Goal: Navigation & Orientation: Find specific page/section

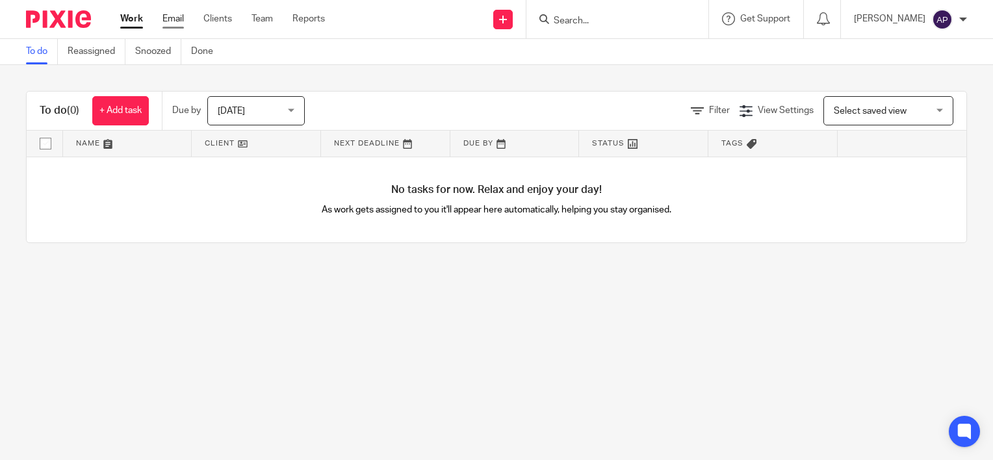
click at [181, 20] on link "Email" at bounding box center [172, 18] width 21 height 13
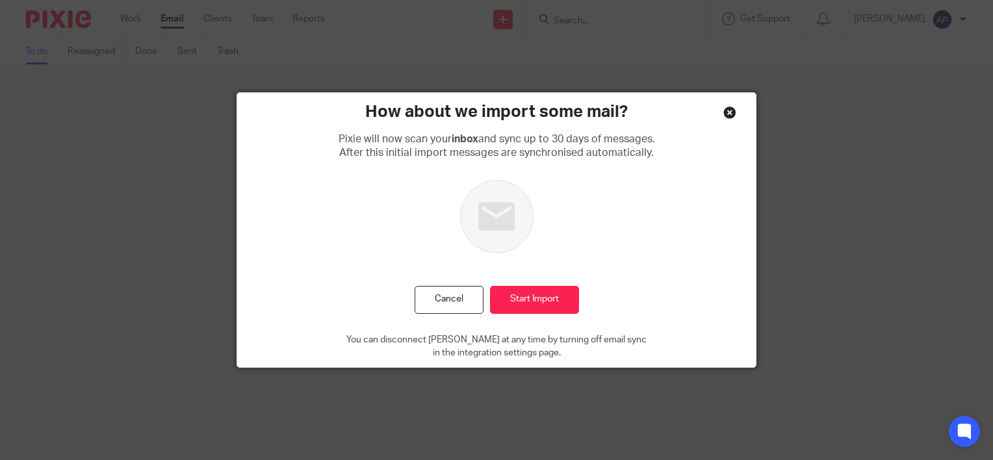
click at [727, 116] on div "Close this dialog window" at bounding box center [729, 112] width 13 height 13
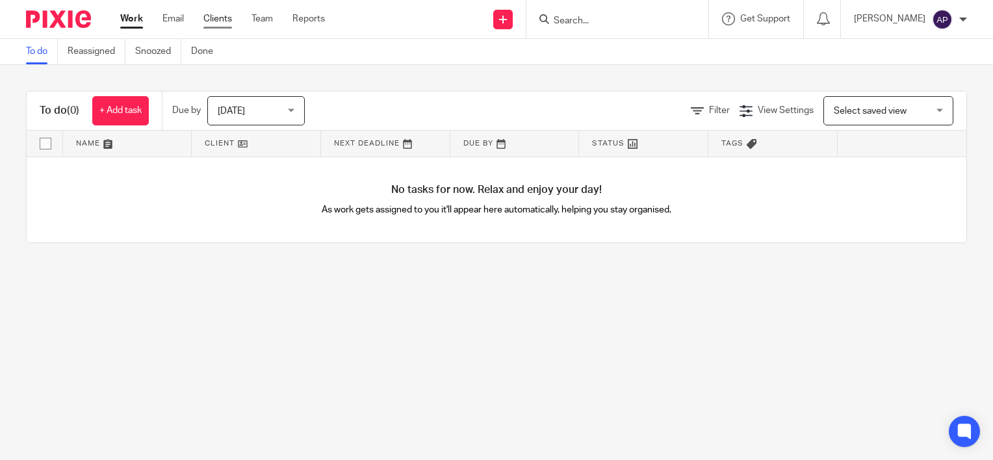
click at [215, 21] on link "Clients" at bounding box center [217, 18] width 29 height 13
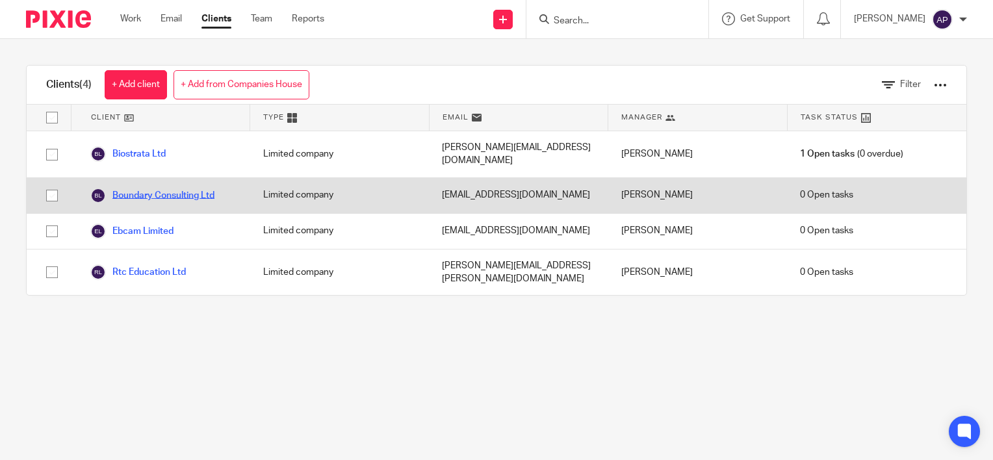
click at [201, 188] on link "Boundary Consulting Ltd" at bounding box center [152, 196] width 124 height 16
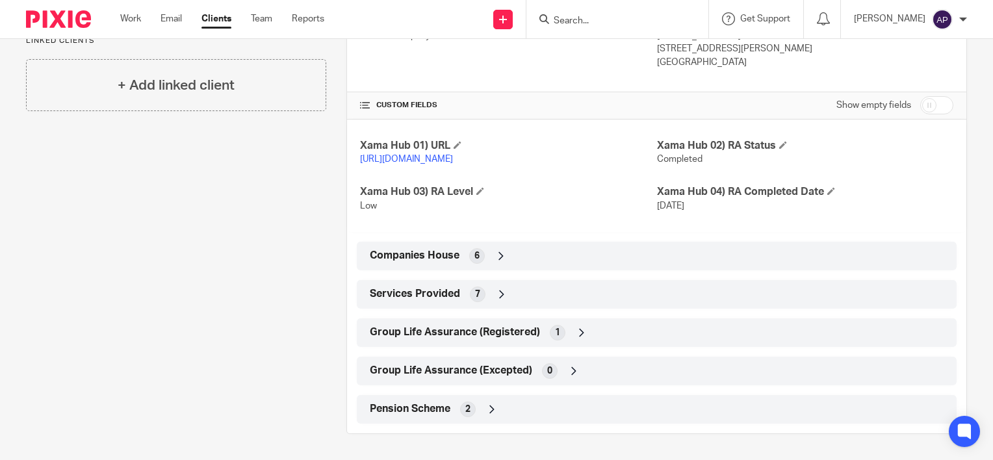
scroll to position [407, 0]
click at [505, 283] on div "Services Provided 7" at bounding box center [657, 294] width 580 height 22
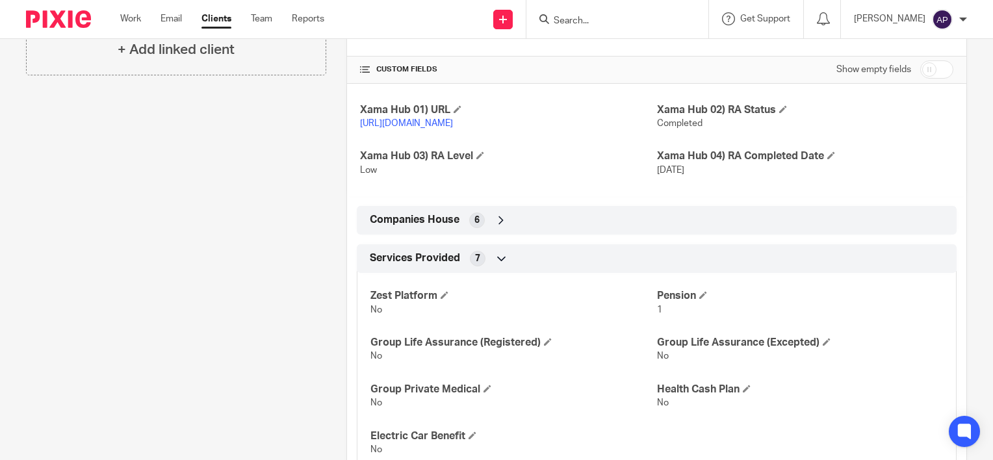
scroll to position [472, 0]
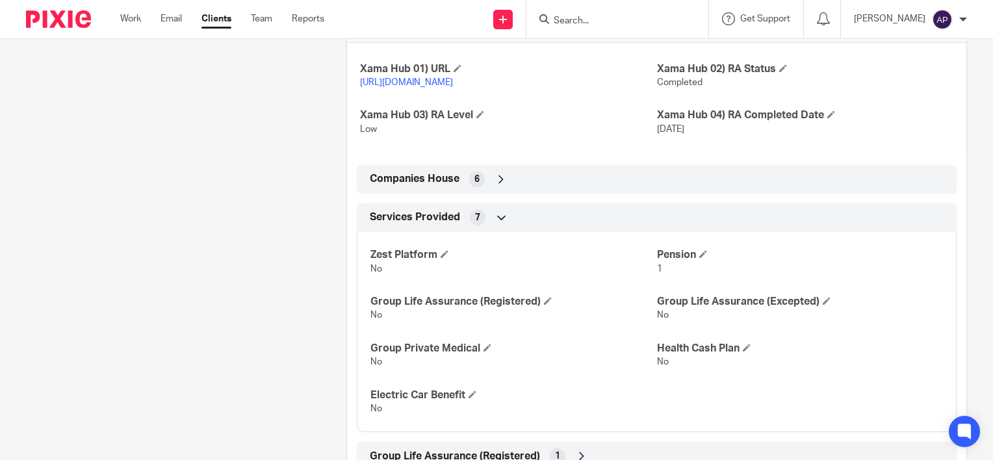
click at [510, 229] on div "Services Provided 7" at bounding box center [657, 218] width 580 height 22
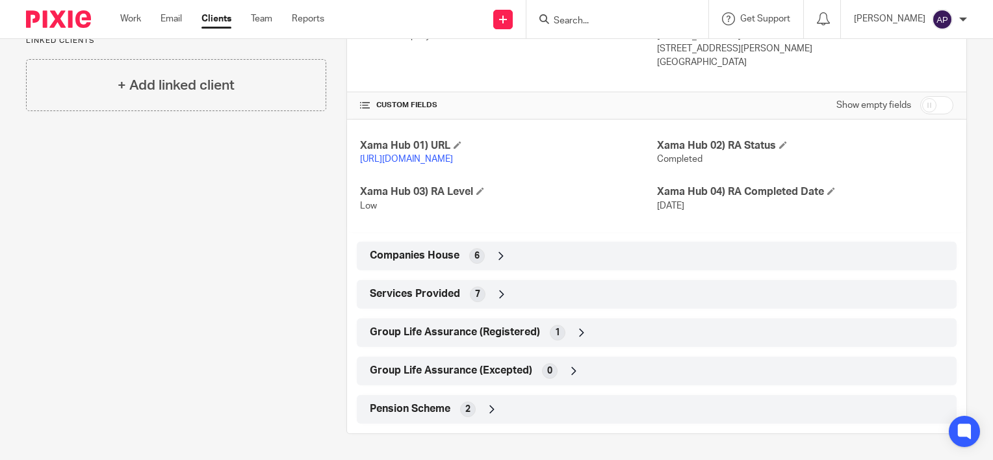
click at [593, 333] on div "Group Life Assurance (Registered) 1" at bounding box center [657, 333] width 580 height 22
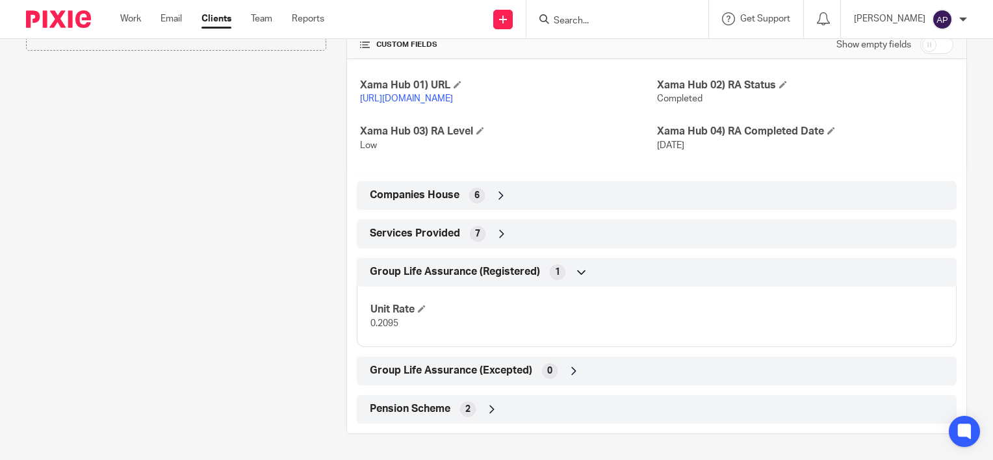
click at [497, 410] on div "Pension Scheme 2" at bounding box center [657, 409] width 580 height 22
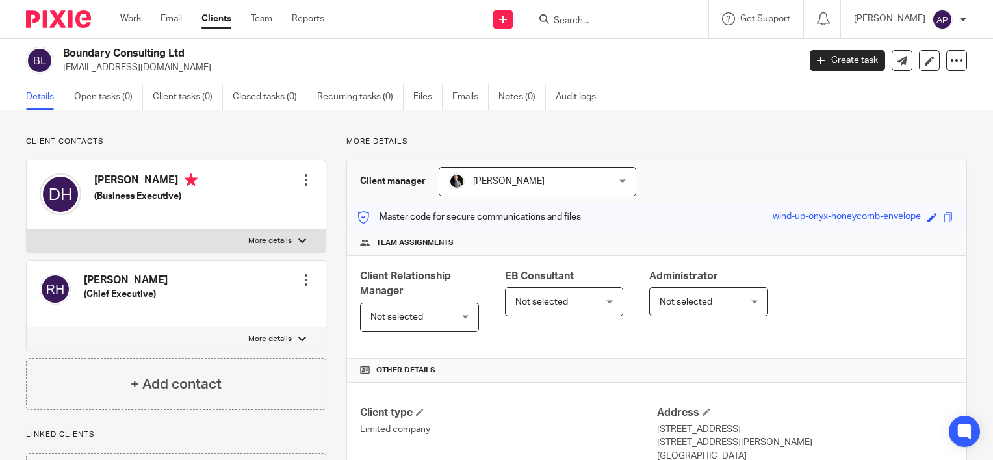
scroll to position [0, 0]
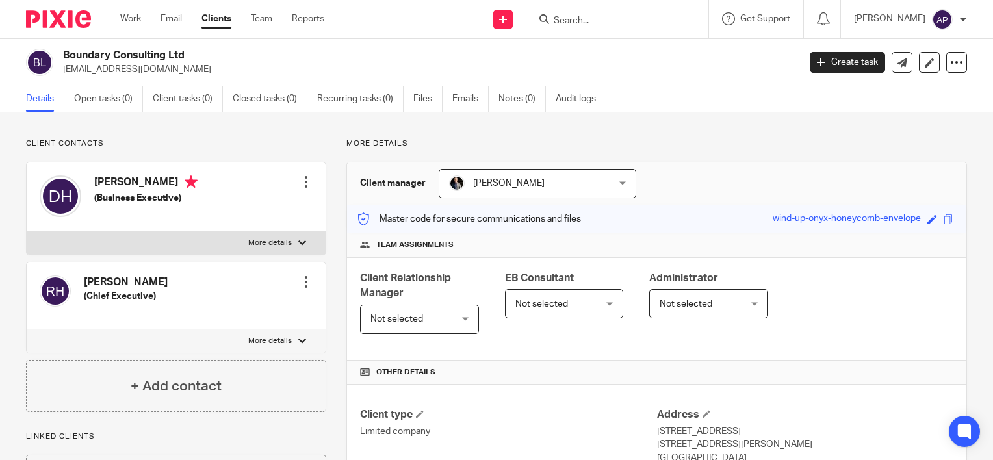
click at [213, 25] on link "Clients" at bounding box center [216, 18] width 30 height 13
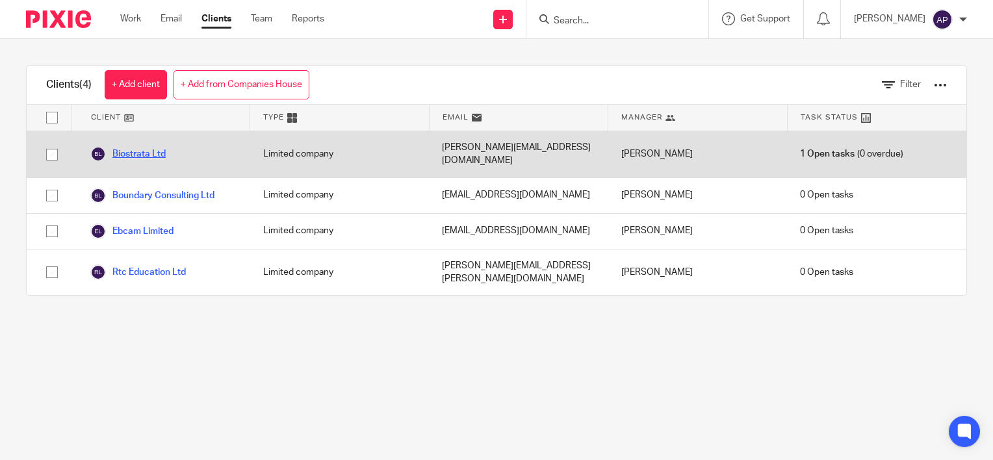
click at [148, 147] on link "Biostrata Ltd" at bounding box center [127, 154] width 75 height 16
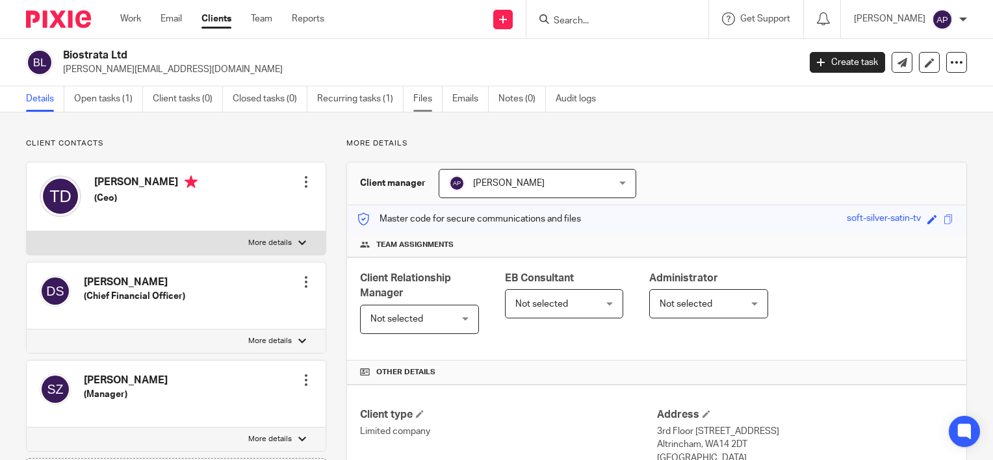
click at [413, 92] on link "Files" at bounding box center [427, 98] width 29 height 25
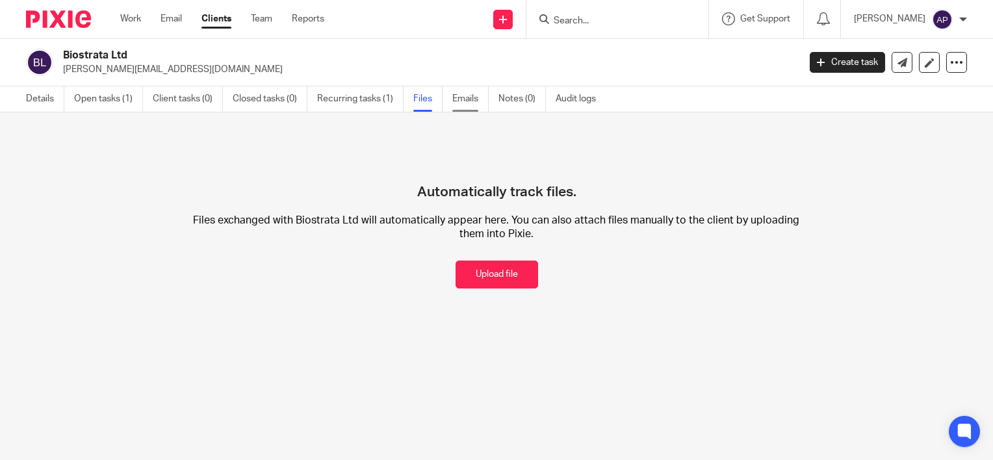
click at [471, 103] on link "Emails" at bounding box center [470, 98] width 36 height 25
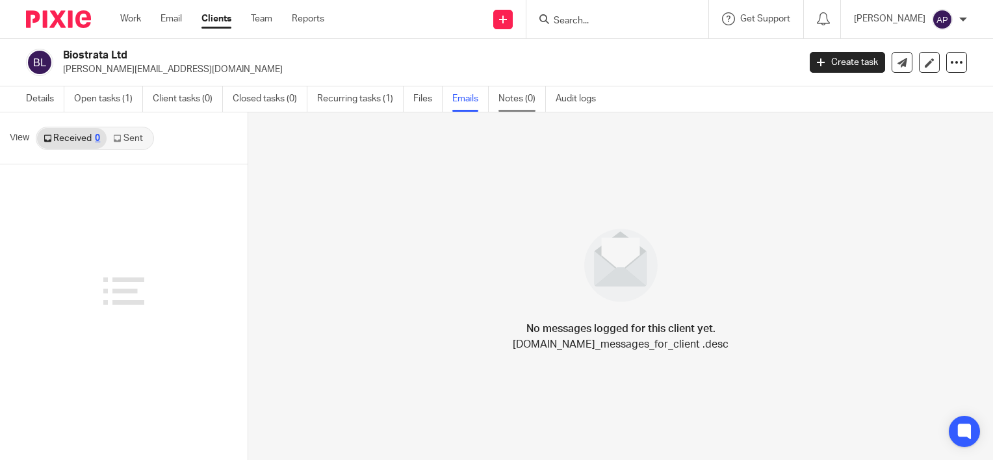
click at [517, 106] on link "Notes (0)" at bounding box center [521, 98] width 47 height 25
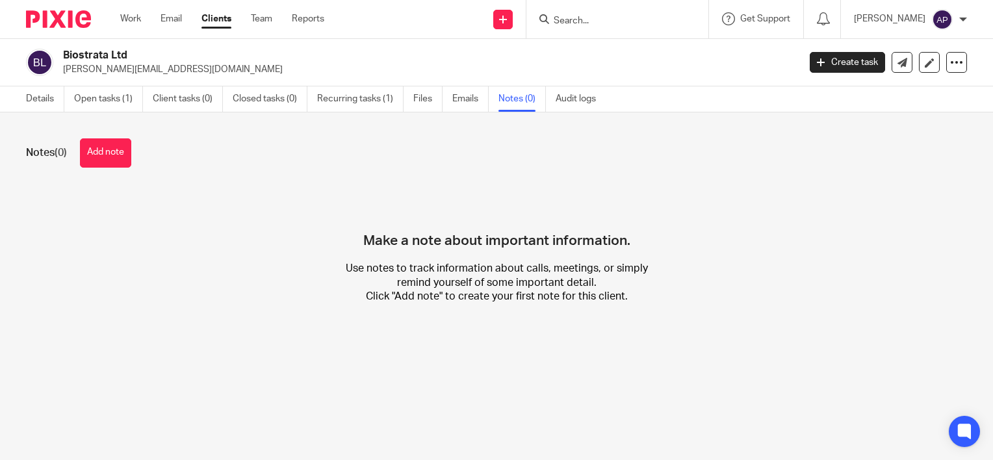
click at [562, 109] on link "Audit logs" at bounding box center [581, 98] width 50 height 25
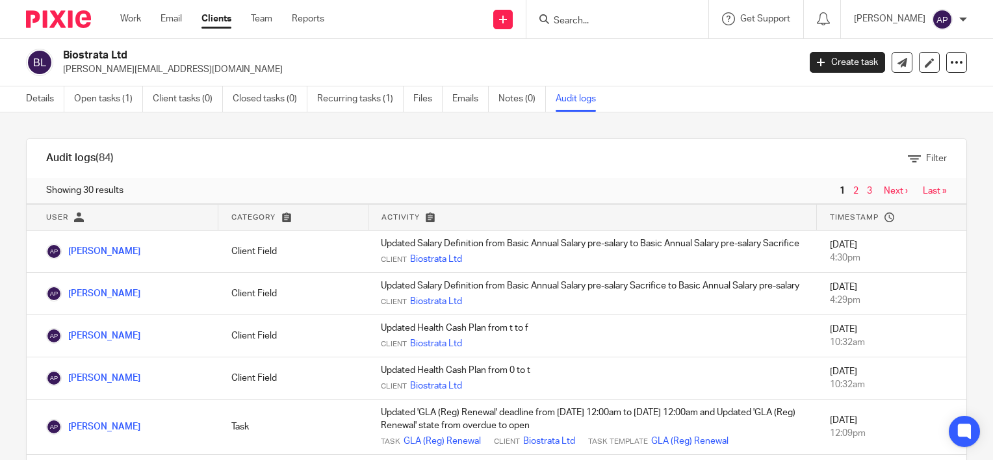
click at [898, 168] on div "Filter" at bounding box center [549, 158] width 833 height 39
click at [908, 164] on icon at bounding box center [914, 158] width 13 height 13
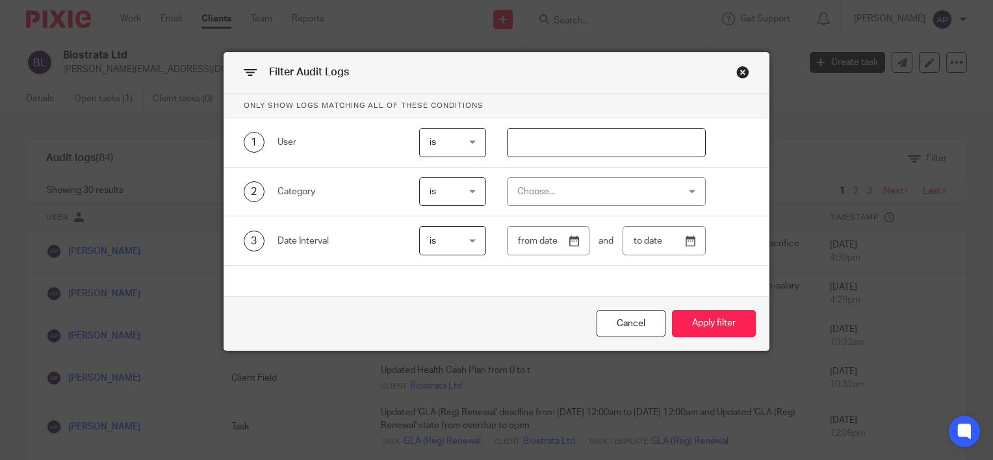
click at [476, 200] on div "is is" at bounding box center [453, 191] width 68 height 29
drag, startPoint x: 487, startPoint y: 187, endPoint x: 582, endPoint y: 192, distance: 95.0
click at [493, 187] on div "Choose... Address Note File Client Contact Client Task Client Type Custom Field…" at bounding box center [595, 191] width 219 height 29
click at [617, 198] on div "Choose..." at bounding box center [592, 191] width 150 height 27
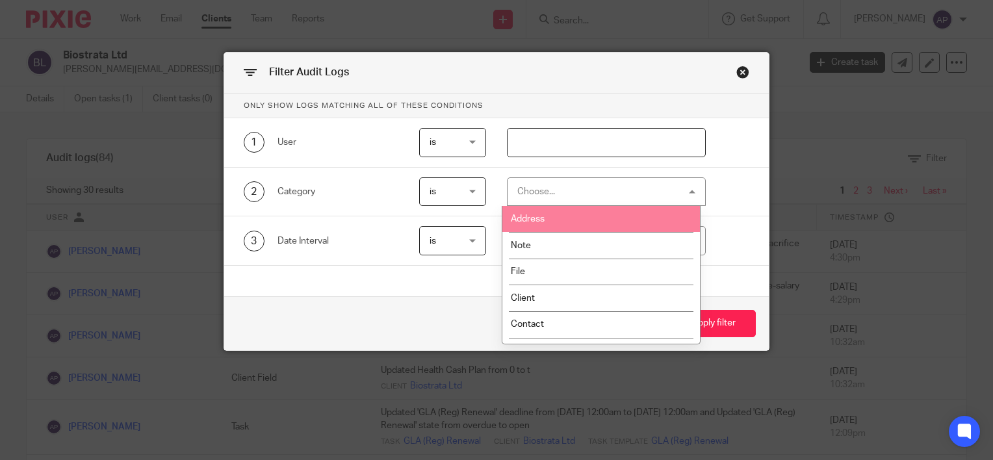
click at [707, 222] on div "3 Date Interval is is is is not is and" at bounding box center [496, 240] width 545 height 49
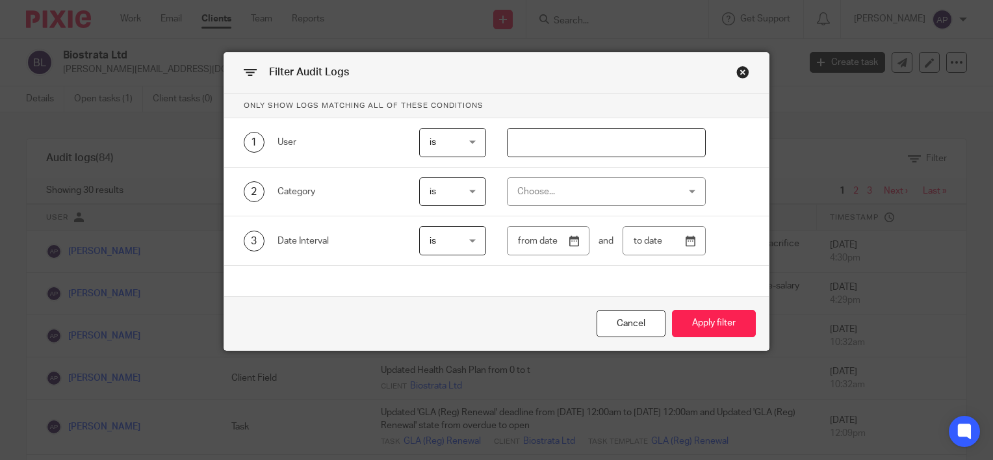
click at [463, 142] on span "is" at bounding box center [452, 142] width 45 height 27
click at [463, 142] on div "is is" at bounding box center [453, 142] width 68 height 29
click at [728, 66] on div "Filter Audit Logs" at bounding box center [496, 73] width 545 height 41
click at [741, 68] on div "Close this dialog window" at bounding box center [742, 72] width 13 height 13
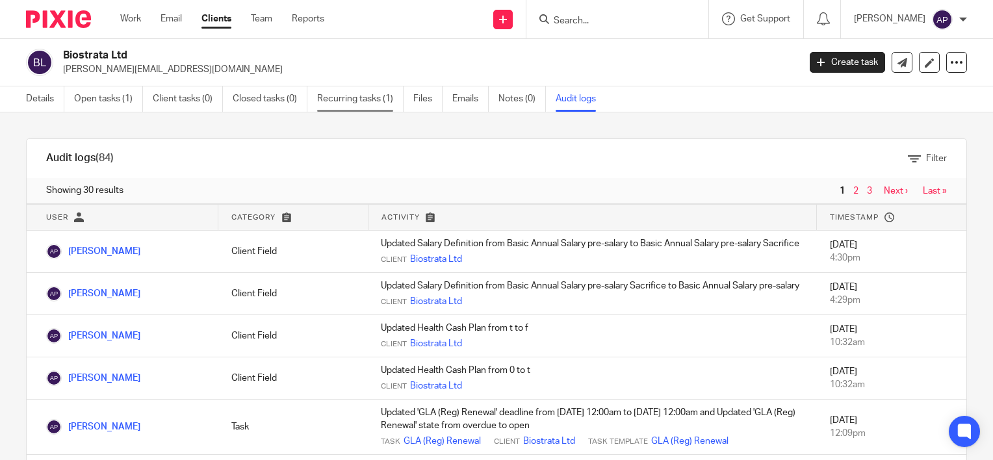
click at [337, 101] on link "Recurring tasks (1)" at bounding box center [360, 98] width 86 height 25
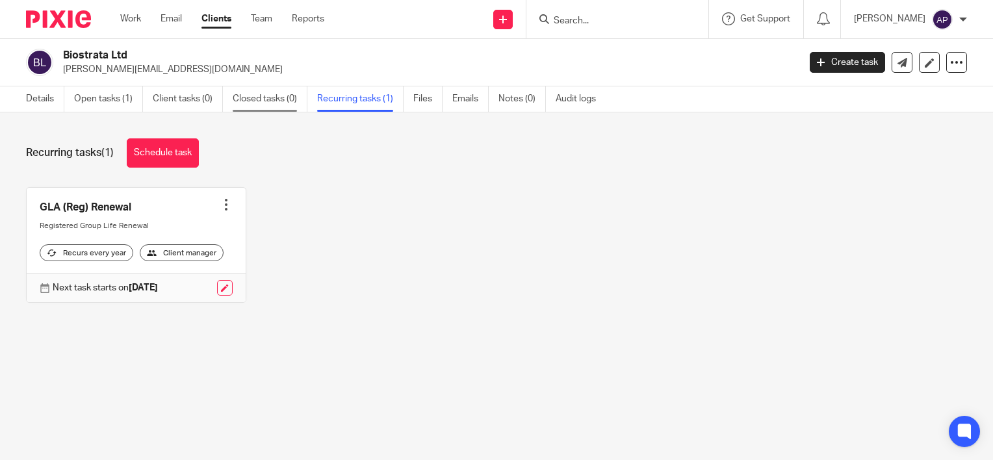
click at [268, 105] on link "Closed tasks (0)" at bounding box center [270, 98] width 75 height 25
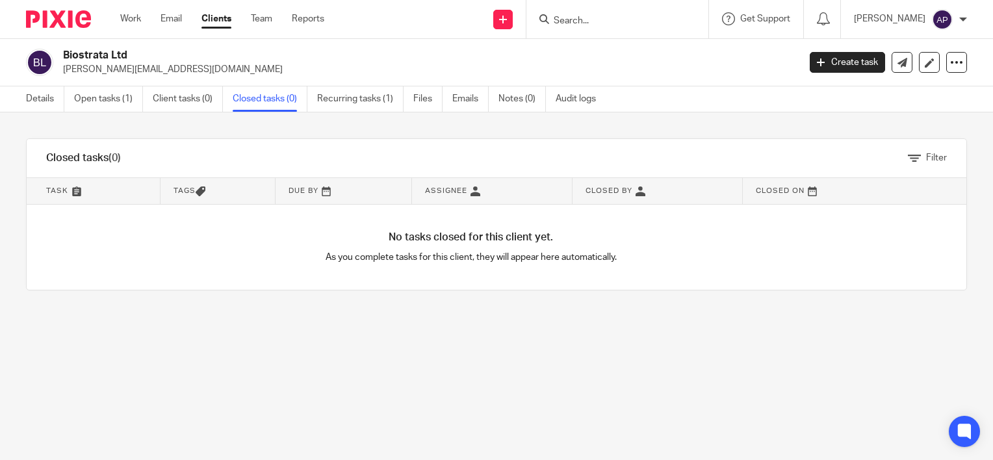
click at [112, 98] on link "Open tasks (1)" at bounding box center [108, 98] width 69 height 25
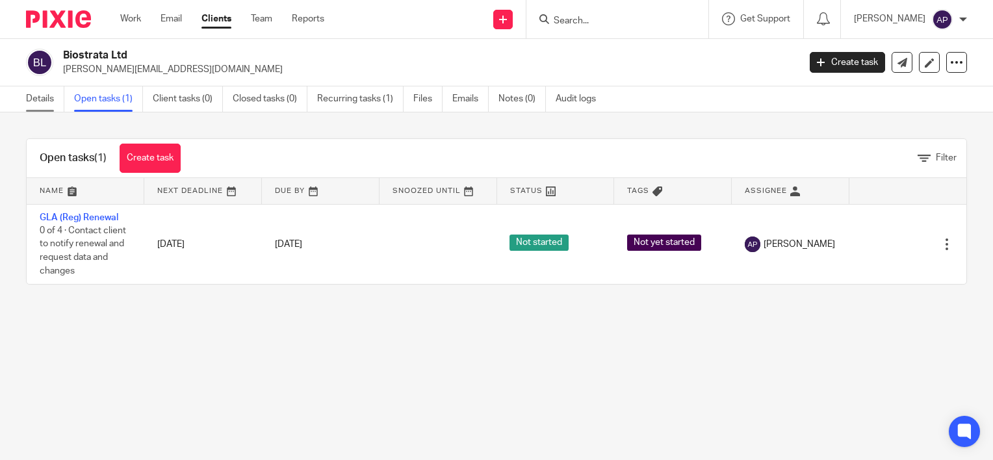
click at [44, 101] on link "Details" at bounding box center [45, 98] width 38 height 25
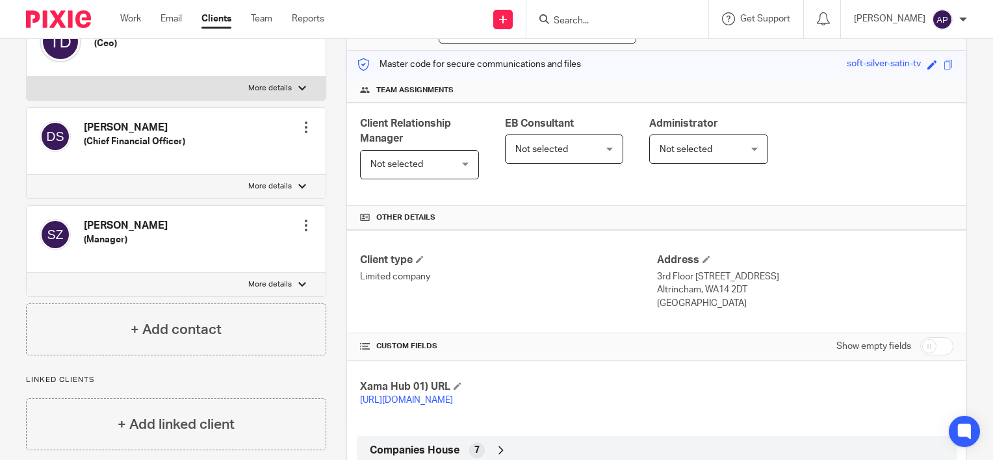
scroll to position [260, 0]
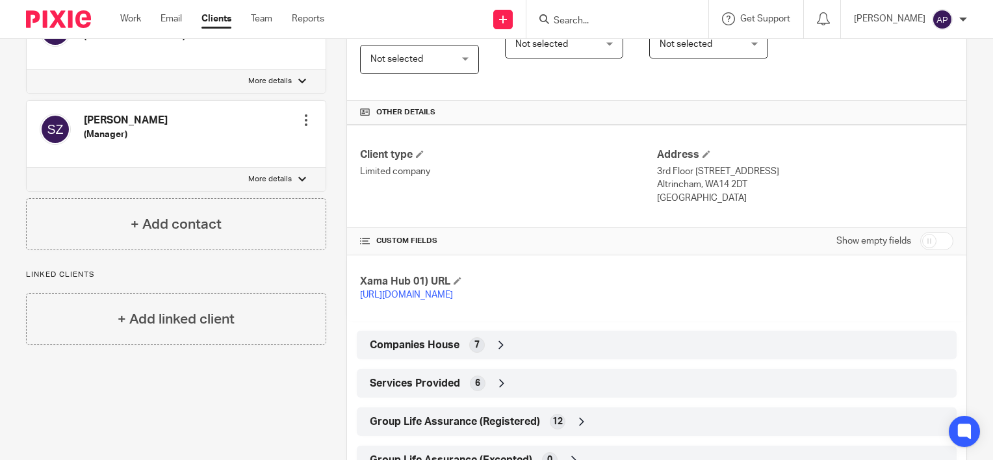
click at [284, 183] on p "More details" at bounding box center [270, 179] width 44 height 10
click at [27, 168] on input "More details" at bounding box center [26, 167] width 1 height 1
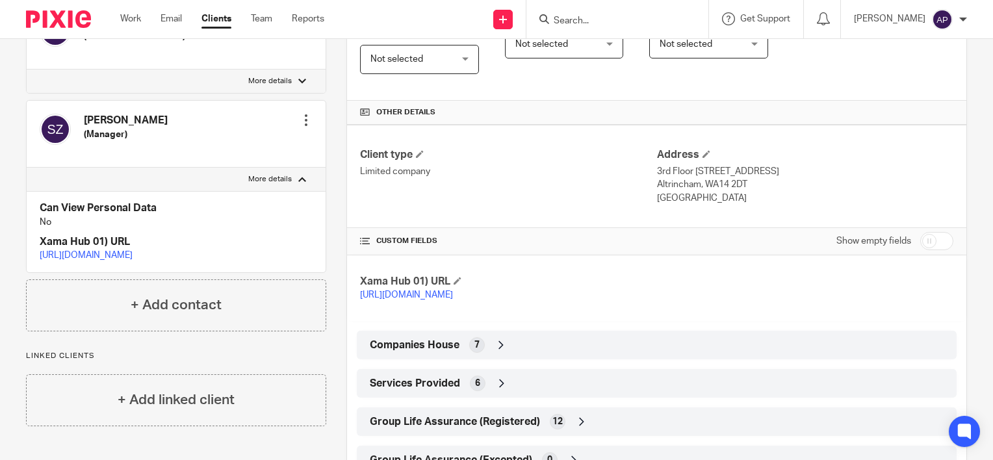
click at [286, 181] on p "More details" at bounding box center [270, 179] width 44 height 10
click at [27, 168] on input "More details" at bounding box center [26, 167] width 1 height 1
checkbox input "false"
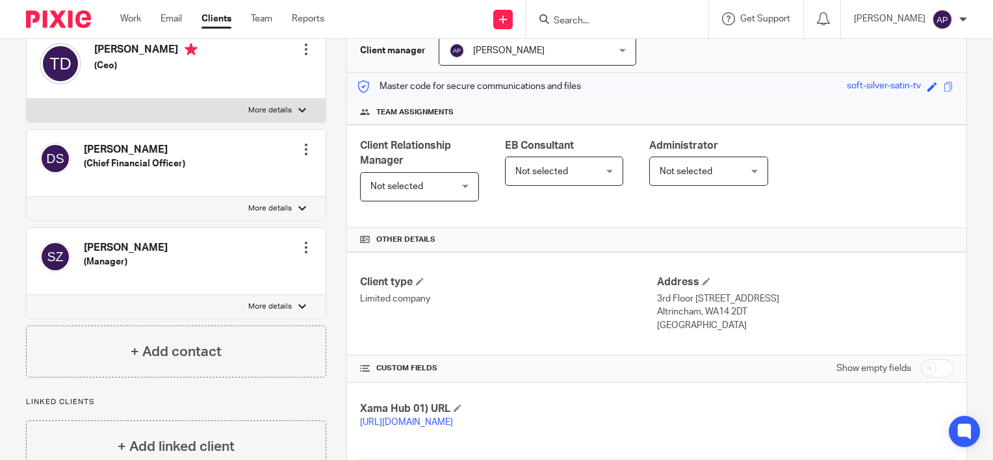
scroll to position [130, 0]
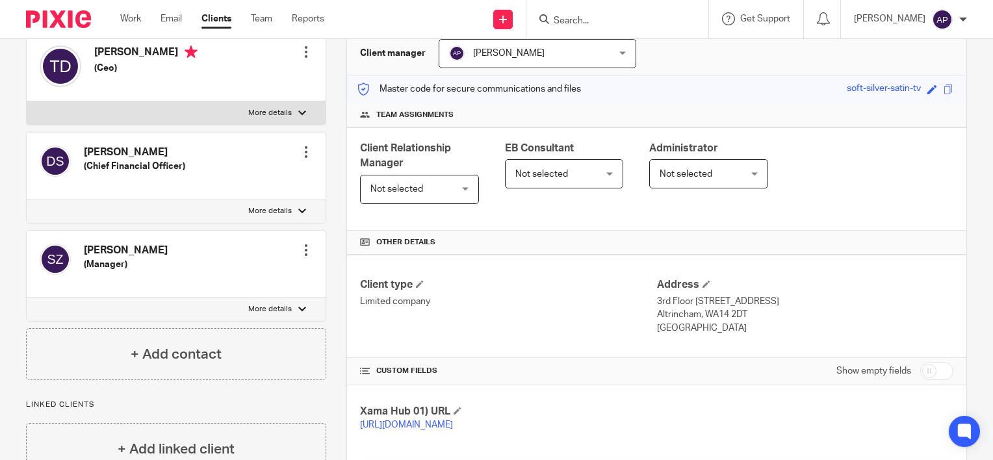
click at [289, 208] on label "More details" at bounding box center [176, 211] width 299 height 23
click at [27, 200] on input "More details" at bounding box center [26, 199] width 1 height 1
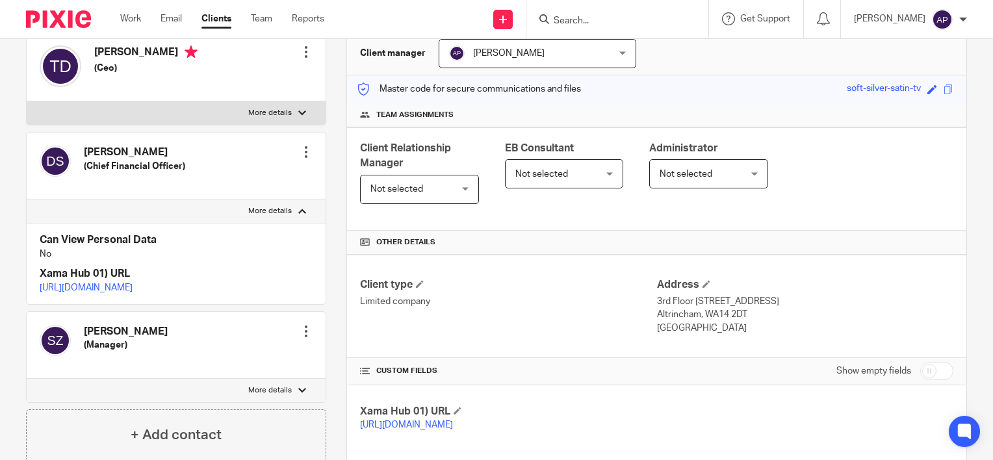
click at [289, 207] on label "More details" at bounding box center [176, 211] width 299 height 23
click at [27, 200] on input "More details" at bounding box center [26, 199] width 1 height 1
checkbox input "false"
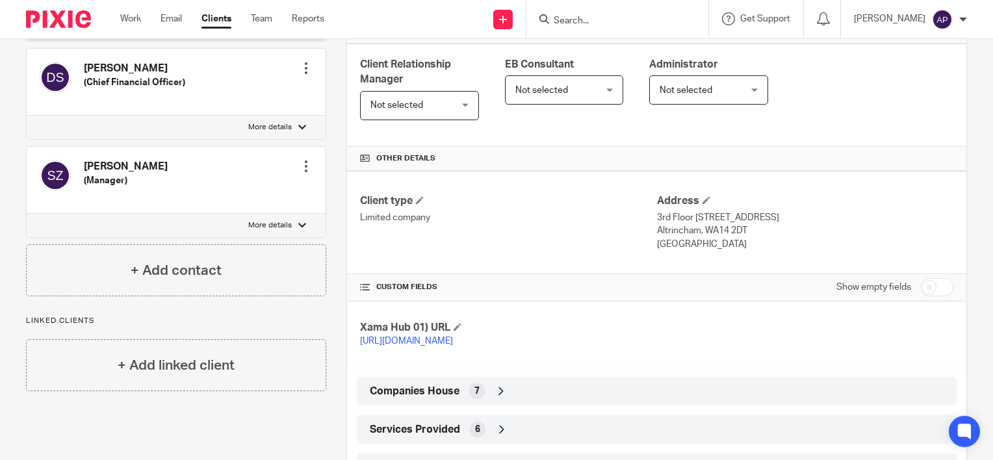
scroll to position [322, 0]
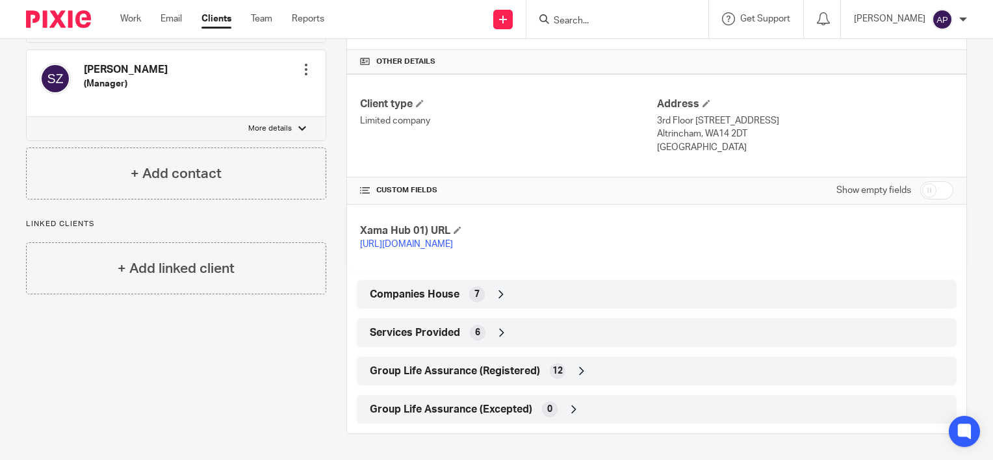
click at [580, 380] on div "Group Life Assurance (Registered) 12" at bounding box center [657, 371] width 580 height 22
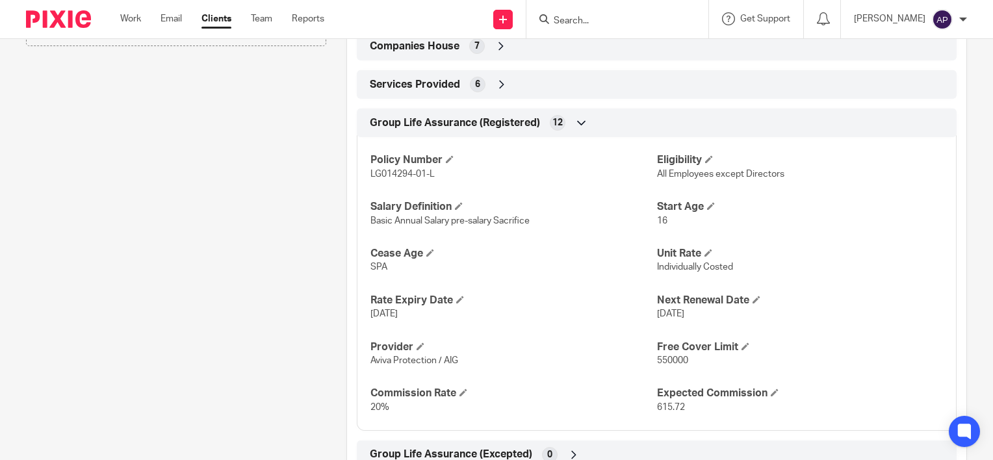
scroll to position [421, 0]
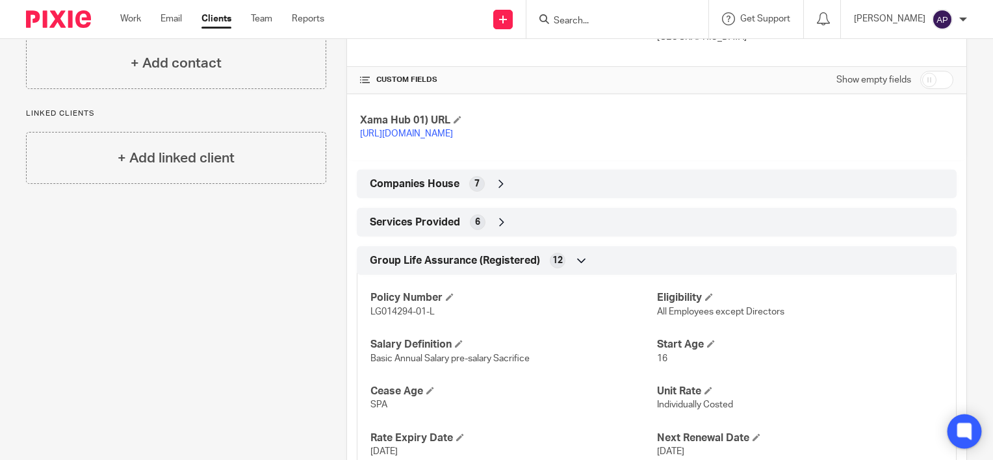
click at [957, 426] on icon at bounding box center [964, 431] width 21 height 21
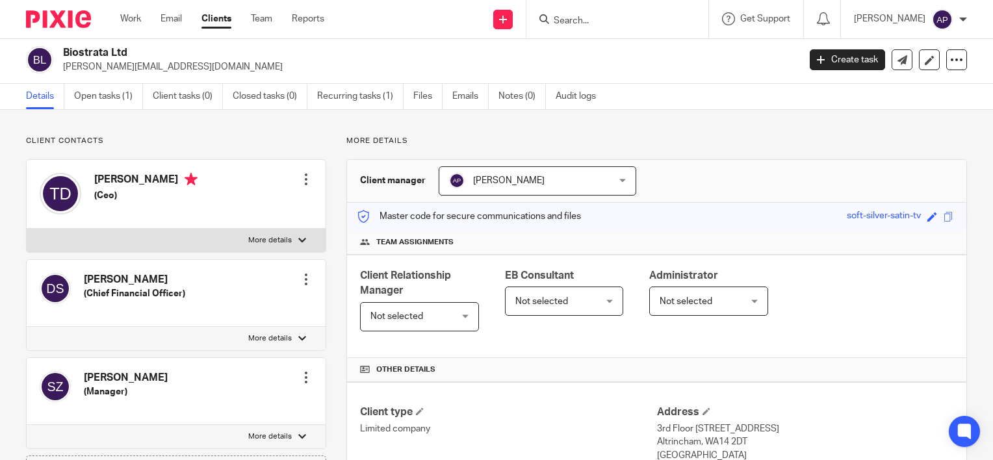
scroll to position [0, 0]
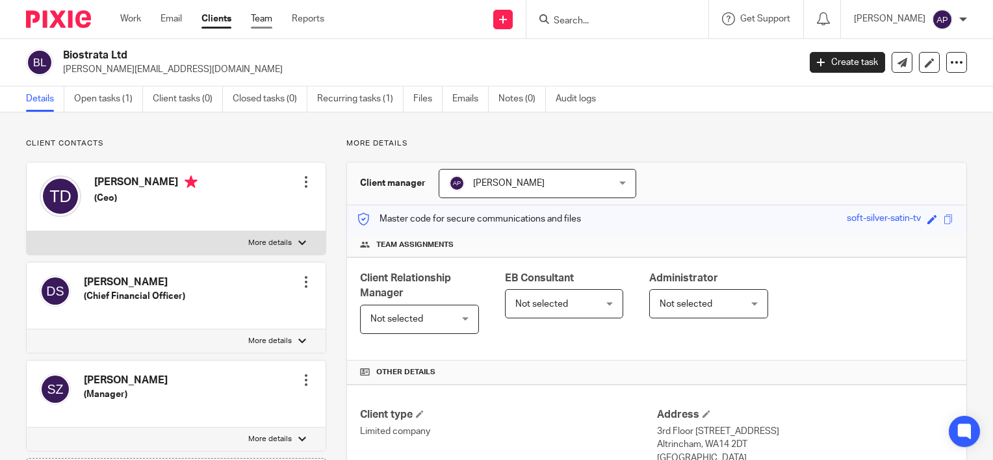
click at [259, 21] on link "Team" at bounding box center [261, 18] width 21 height 13
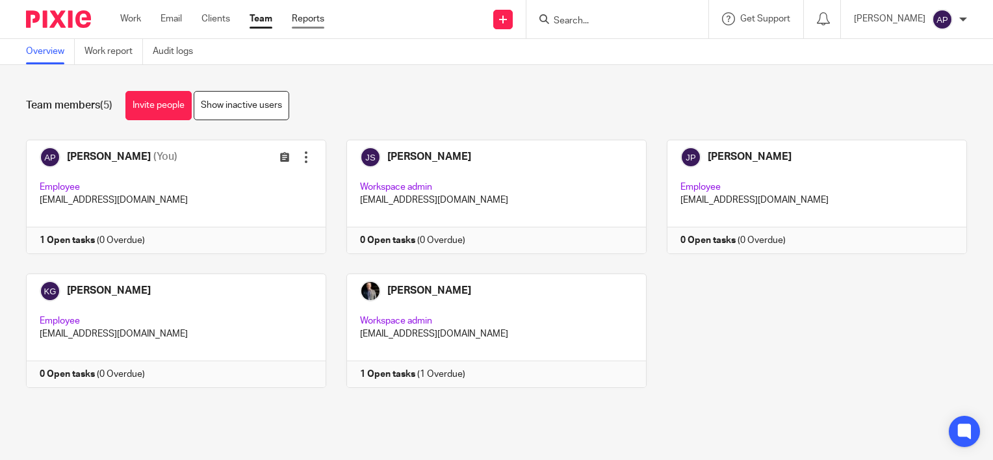
click at [312, 23] on link "Reports" at bounding box center [308, 18] width 32 height 13
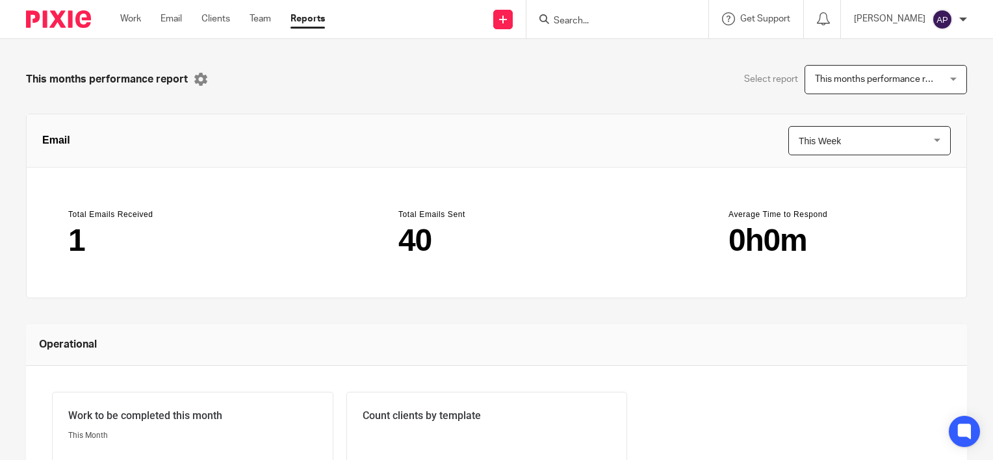
click at [799, 138] on span "This Week" at bounding box center [820, 141] width 42 height 10
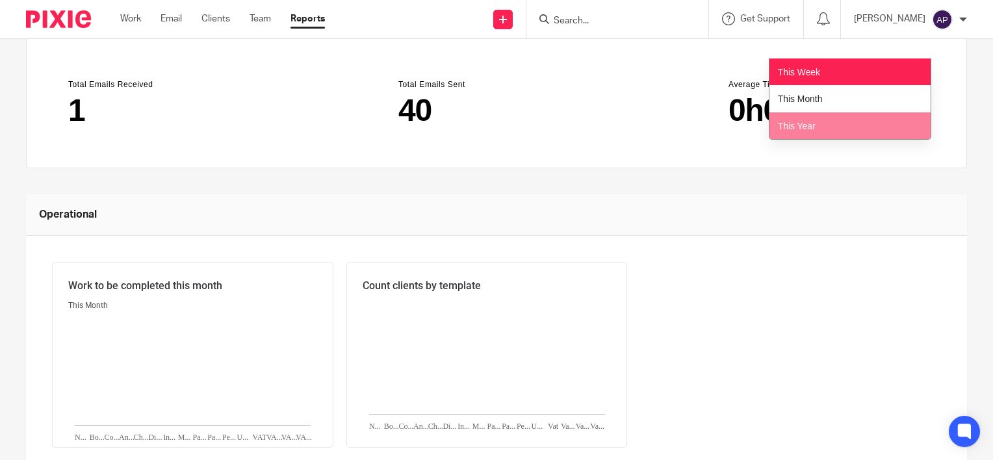
scroll to position [65, 0]
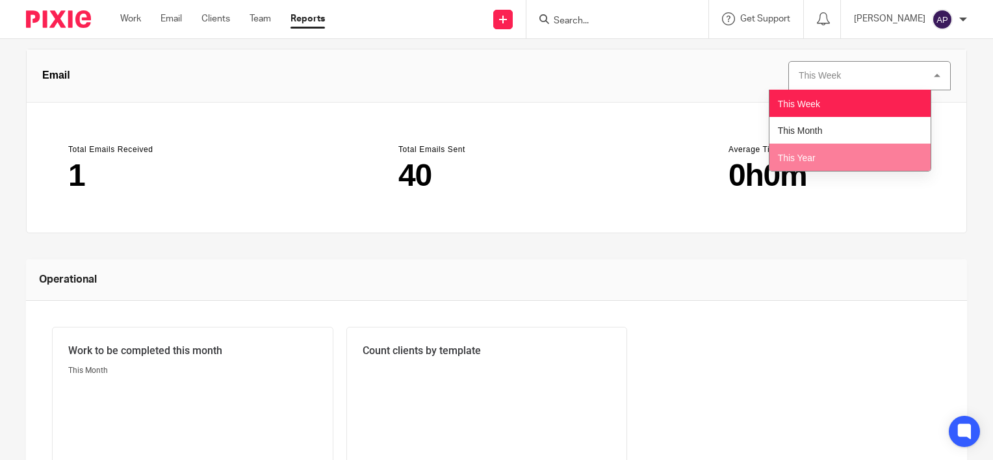
click at [808, 161] on span "This Year" at bounding box center [797, 158] width 38 height 10
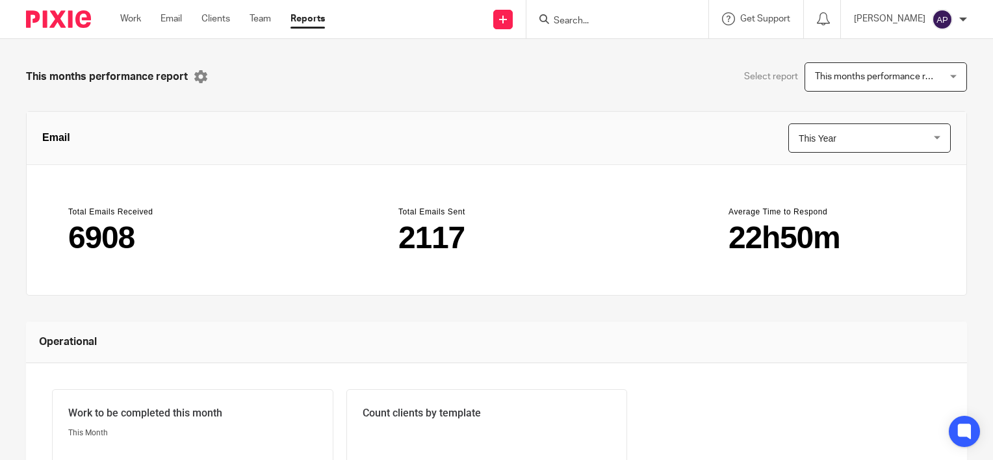
scroll to position [0, 0]
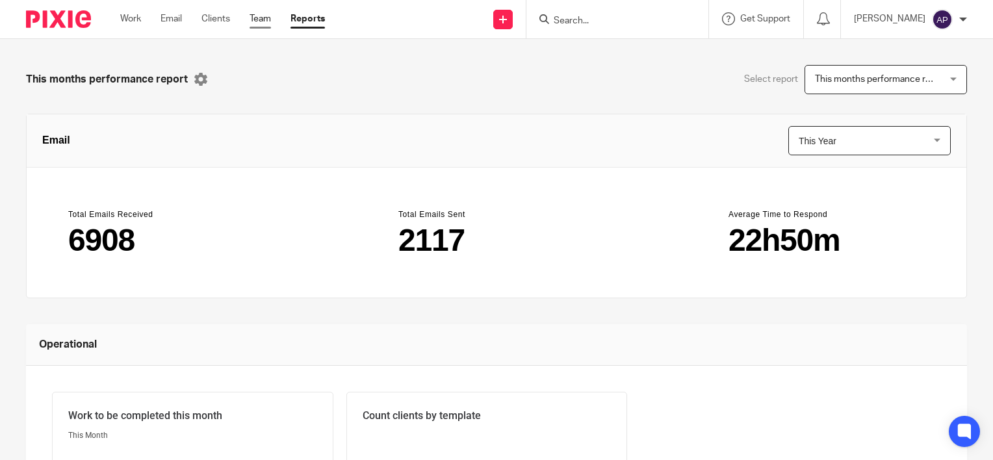
click at [258, 21] on link "Team" at bounding box center [260, 18] width 21 height 13
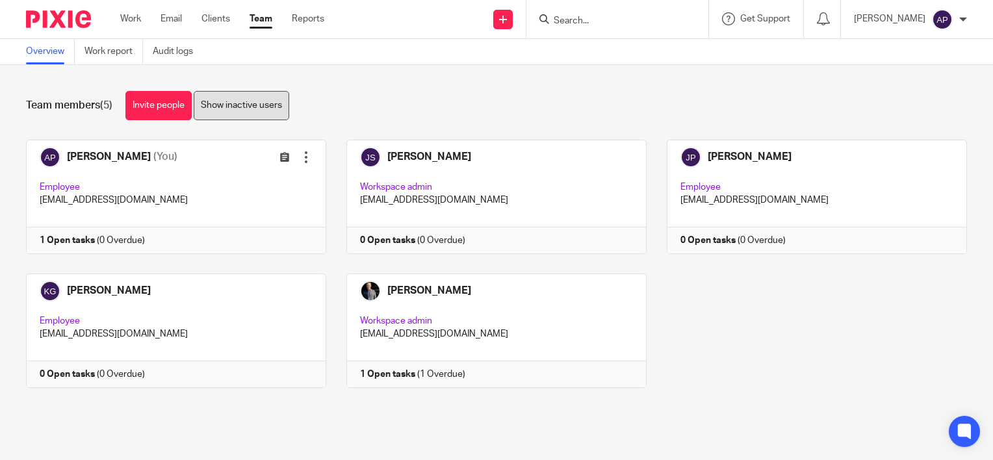
click at [253, 105] on link "Show inactive users" at bounding box center [242, 105] width 96 height 29
click at [122, 49] on link "Work report" at bounding box center [113, 51] width 58 height 25
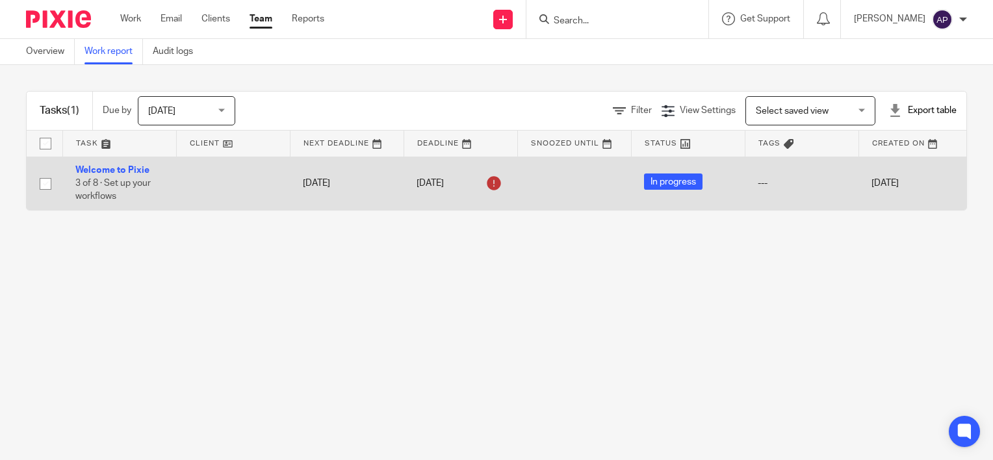
click at [495, 182] on icon at bounding box center [494, 183] width 21 height 21
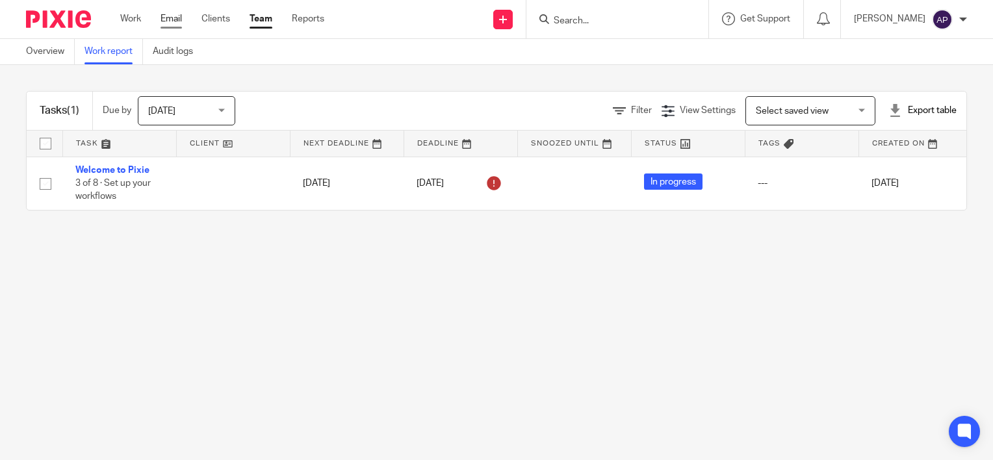
click at [179, 25] on link "Email" at bounding box center [171, 18] width 21 height 13
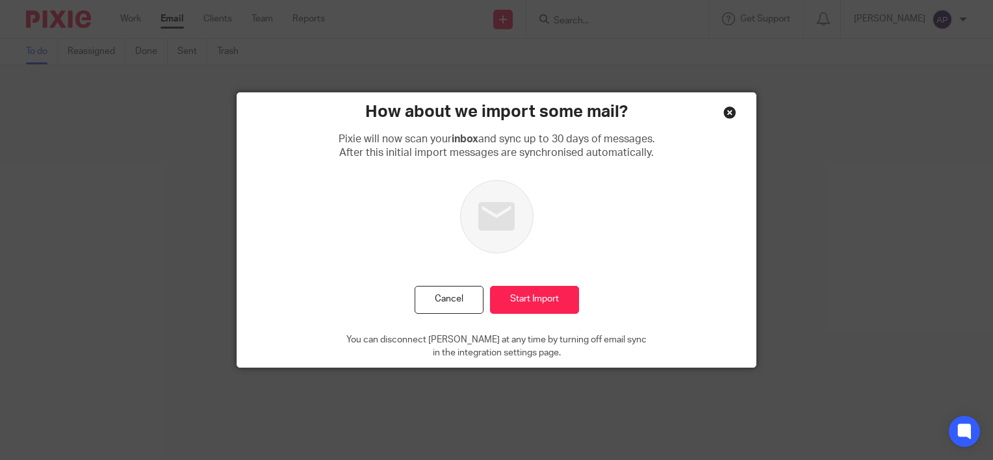
click at [727, 110] on div "Close this dialog window" at bounding box center [729, 112] width 13 height 13
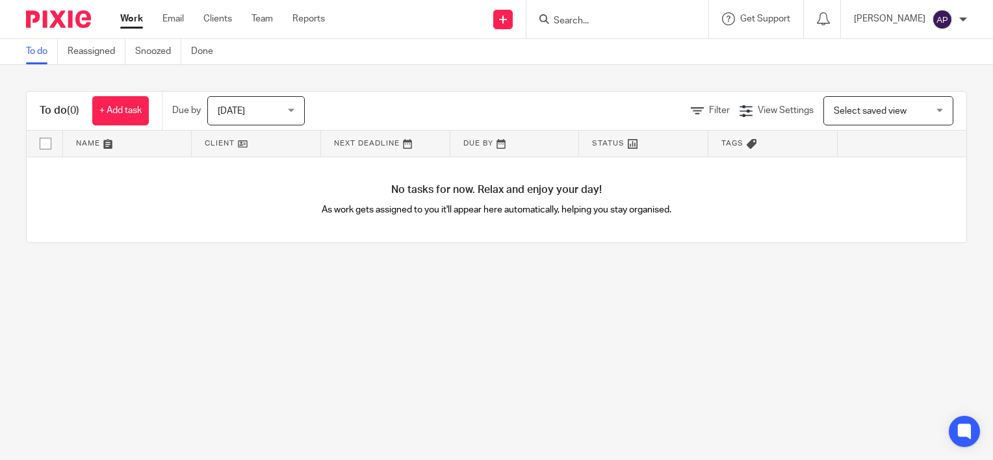
click at [122, 23] on link "Work" at bounding box center [131, 18] width 23 height 13
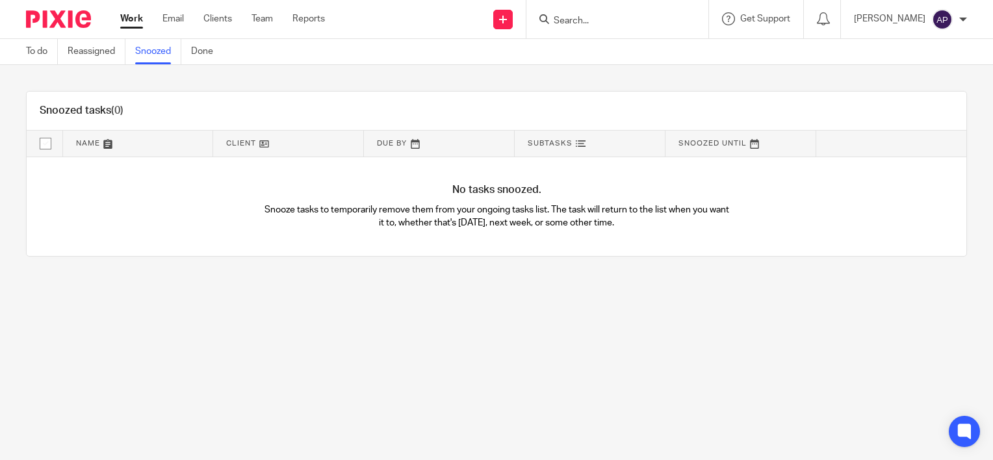
click at [111, 51] on link "Reassigned" at bounding box center [97, 51] width 58 height 25
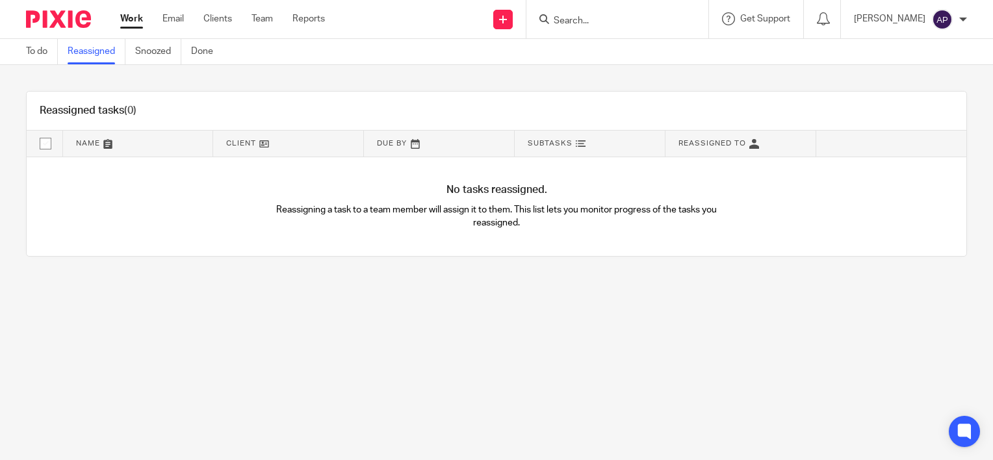
click at [47, 48] on link "To do" at bounding box center [42, 51] width 32 height 25
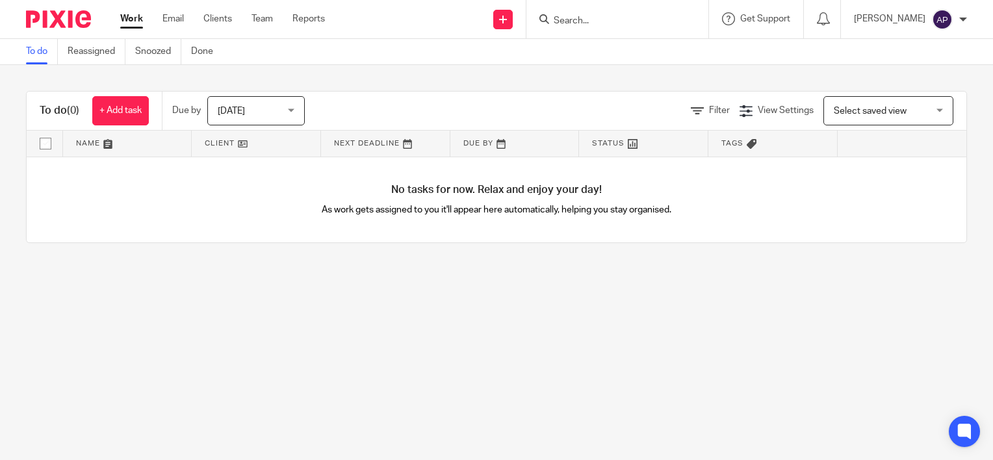
click at [239, 126] on div "Due by Today Today Today Tomorrow This week Next week This month Next month All…" at bounding box center [245, 111] width 166 height 38
click at [239, 120] on span "[DATE]" at bounding box center [252, 110] width 69 height 27
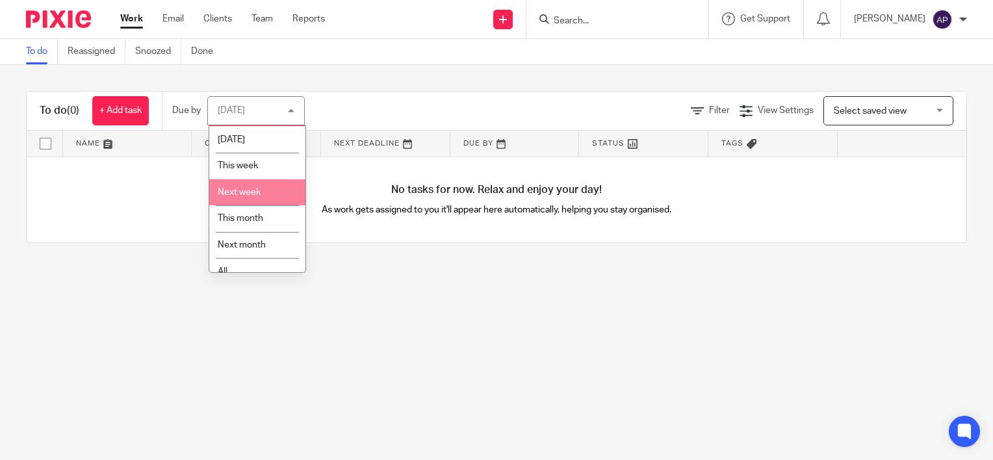
scroll to position [39, 0]
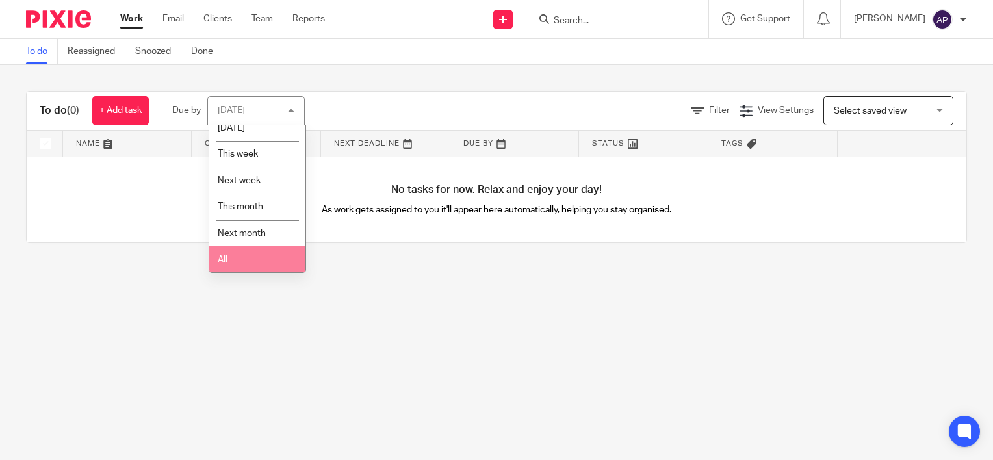
click at [248, 255] on li "All" at bounding box center [257, 259] width 96 height 27
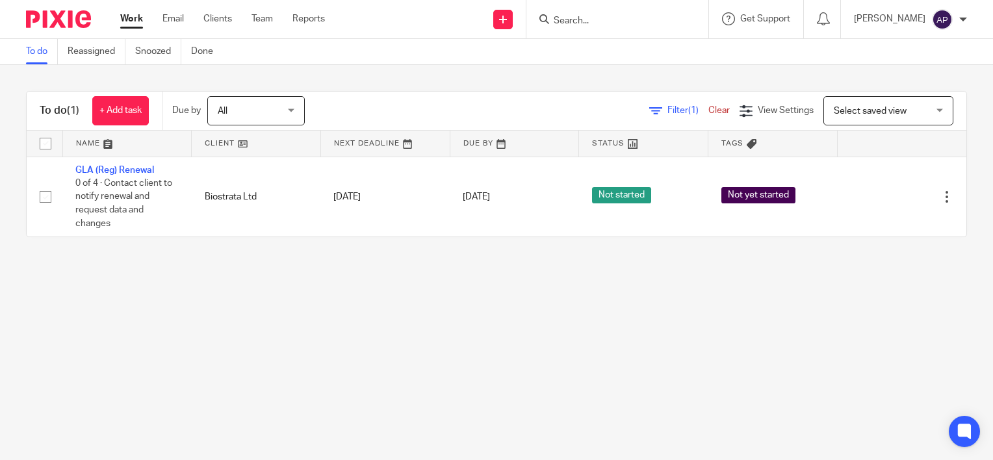
click at [696, 115] on div "Filter (1) Clear" at bounding box center [694, 111] width 90 height 14
click at [708, 114] on link "Clear" at bounding box center [718, 110] width 21 height 9
